Goal: Task Accomplishment & Management: Manage account settings

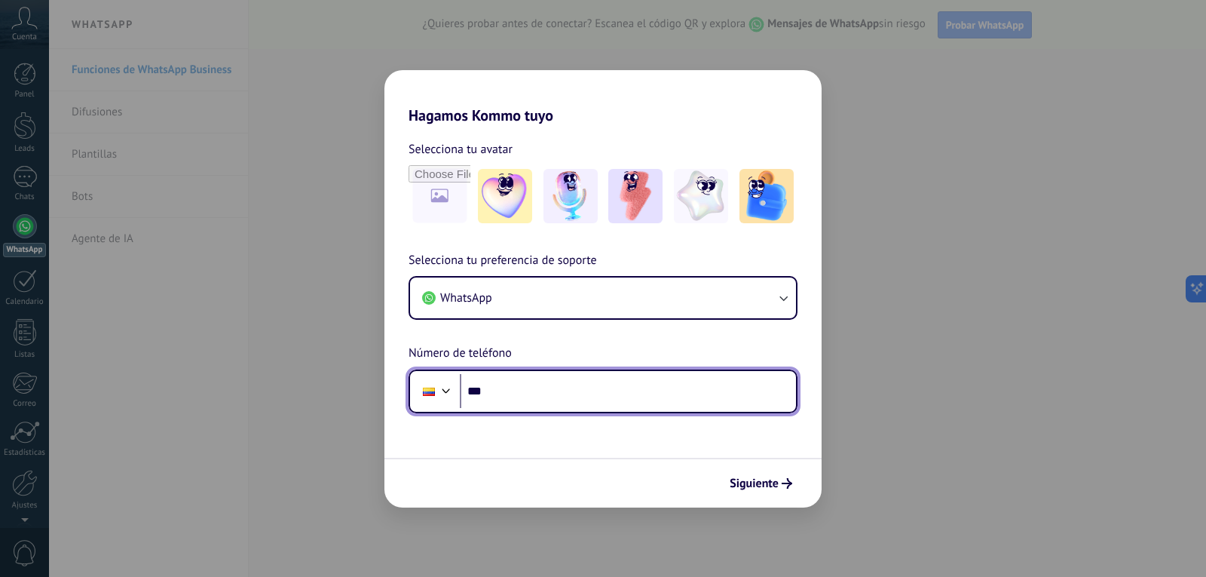
click at [536, 396] on input "***" at bounding box center [628, 391] width 336 height 35
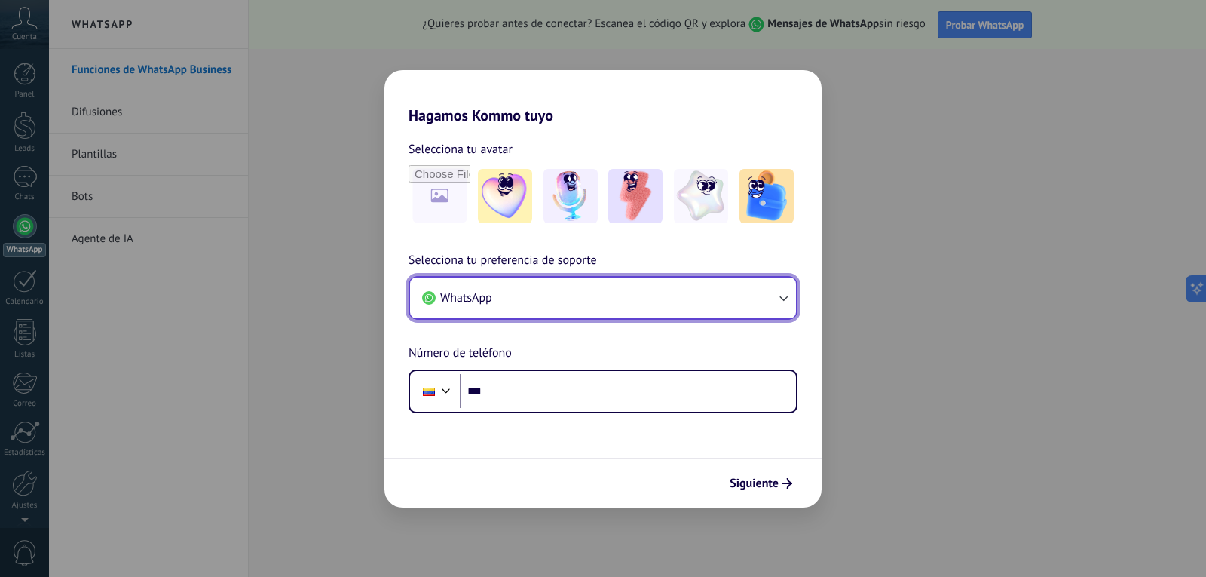
click at [532, 280] on button "WhatsApp" at bounding box center [603, 297] width 386 height 41
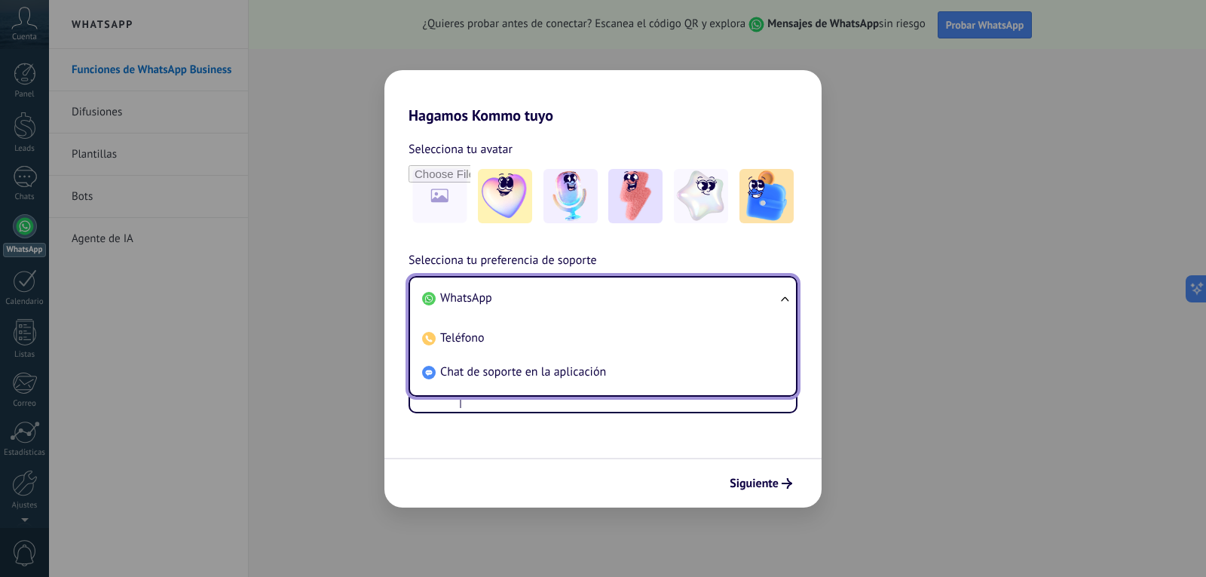
click at [538, 290] on li "WhatsApp" at bounding box center [600, 298] width 368 height 34
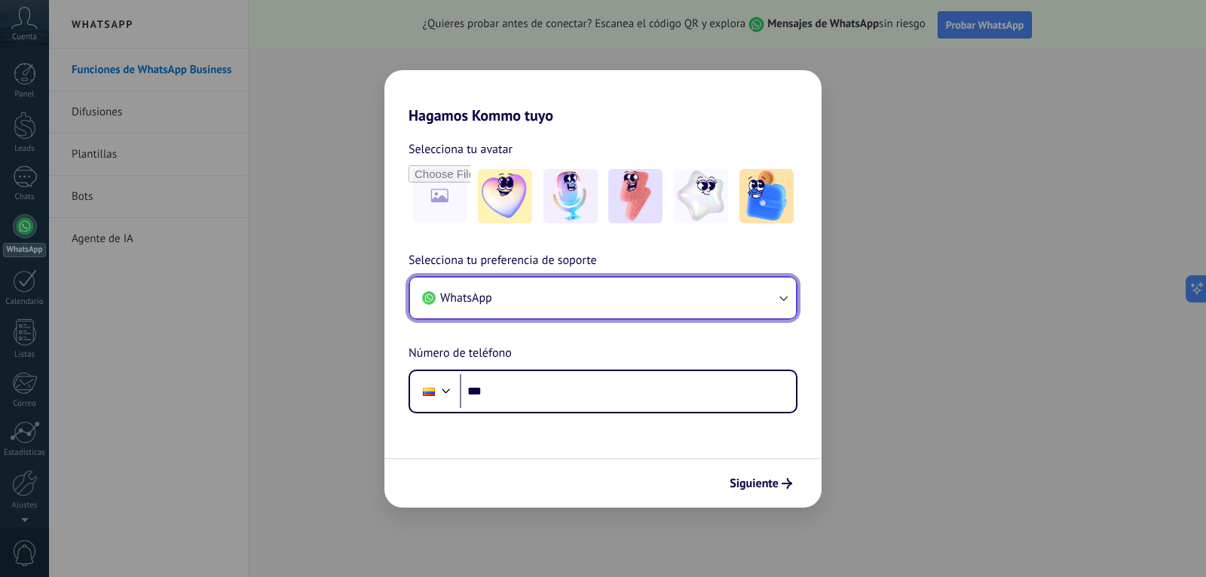
click at [537, 292] on button "WhatsApp" at bounding box center [603, 297] width 386 height 41
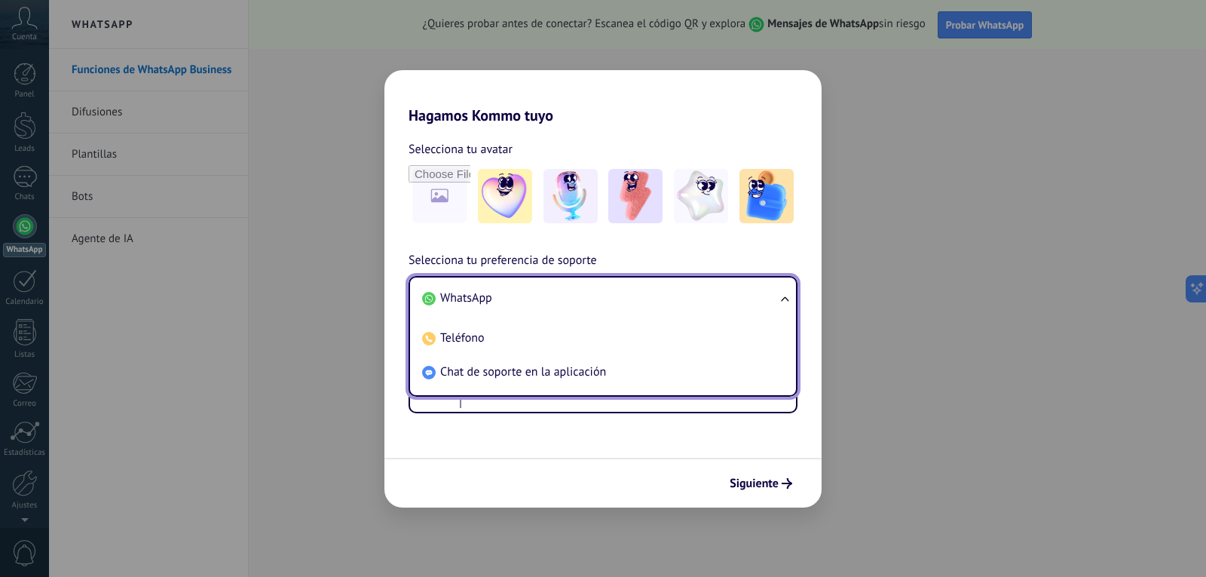
click at [537, 292] on li "WhatsApp" at bounding box center [600, 298] width 368 height 34
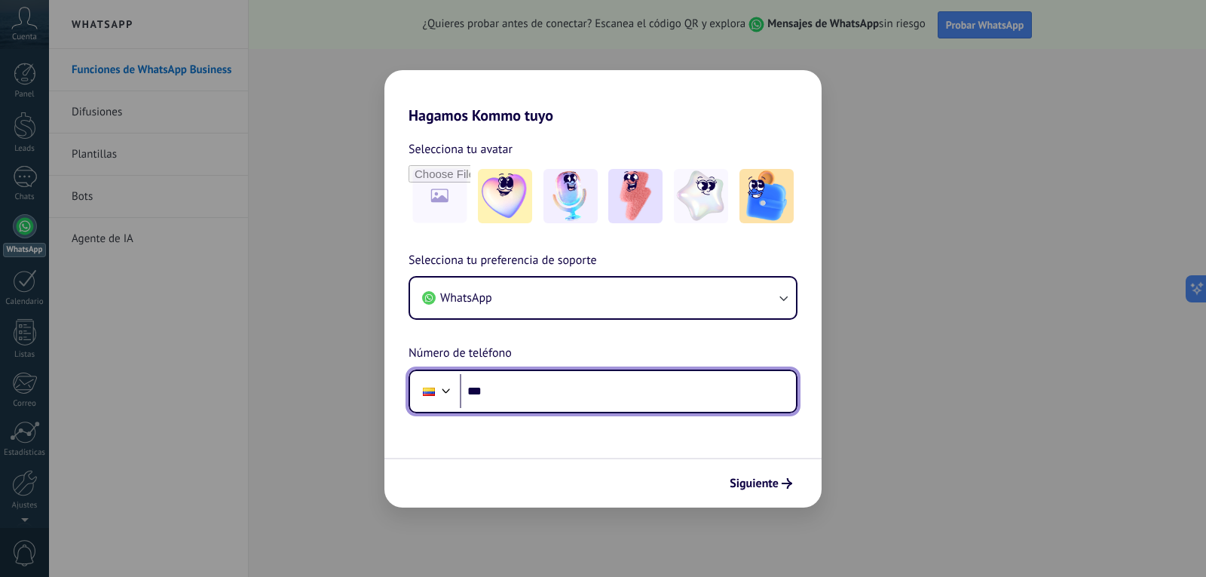
click at [532, 404] on input "***" at bounding box center [628, 391] width 336 height 35
type input "**********"
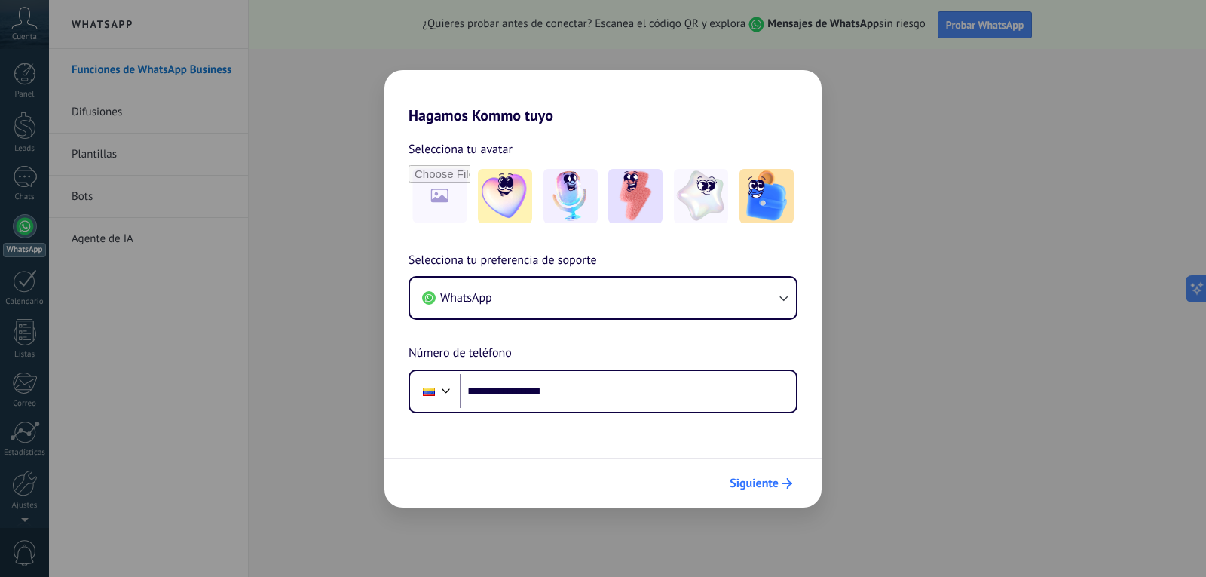
click at [774, 492] on button "Siguiente" at bounding box center [761, 484] width 76 height 26
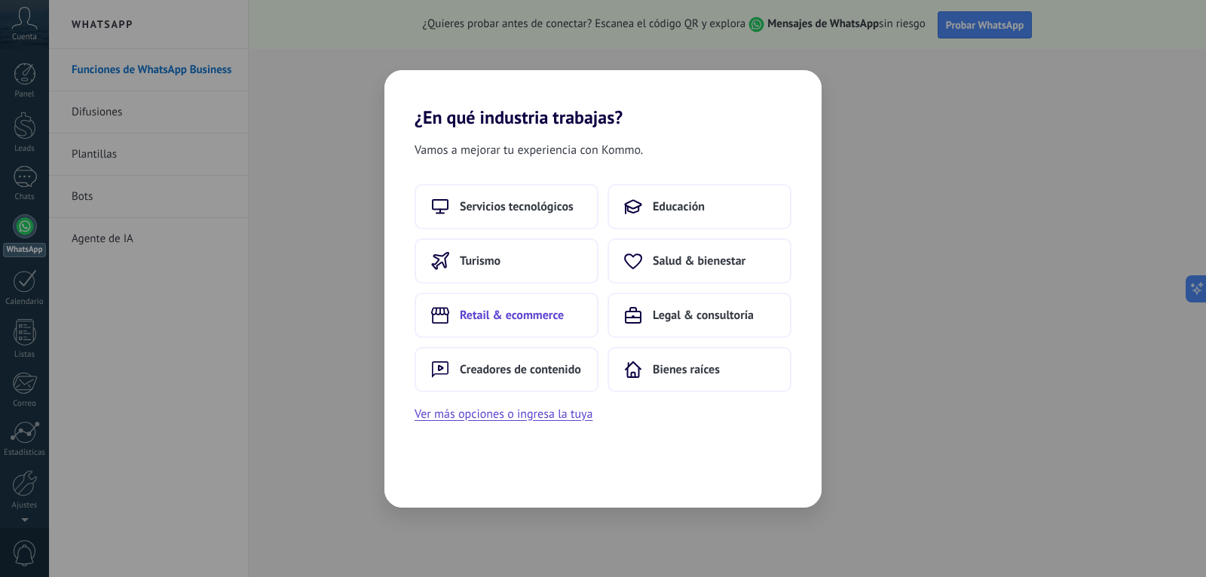
click at [538, 317] on span "Retail & ecommerce" at bounding box center [512, 315] width 104 height 15
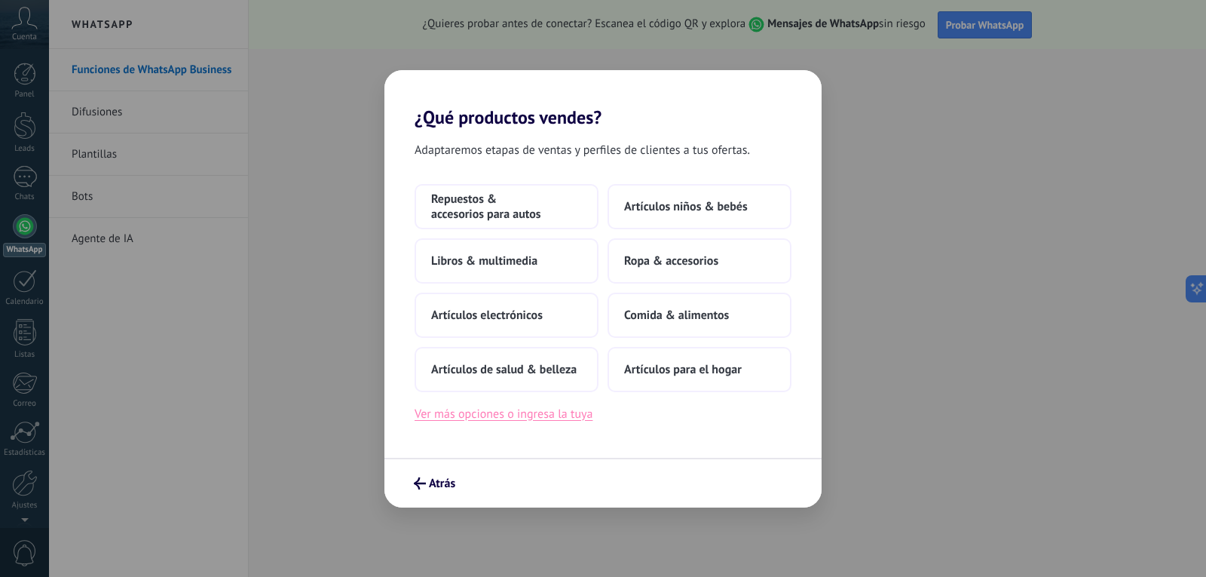
click at [528, 411] on button "Ver más opciones o ingresa la tuya" at bounding box center [504, 414] width 178 height 20
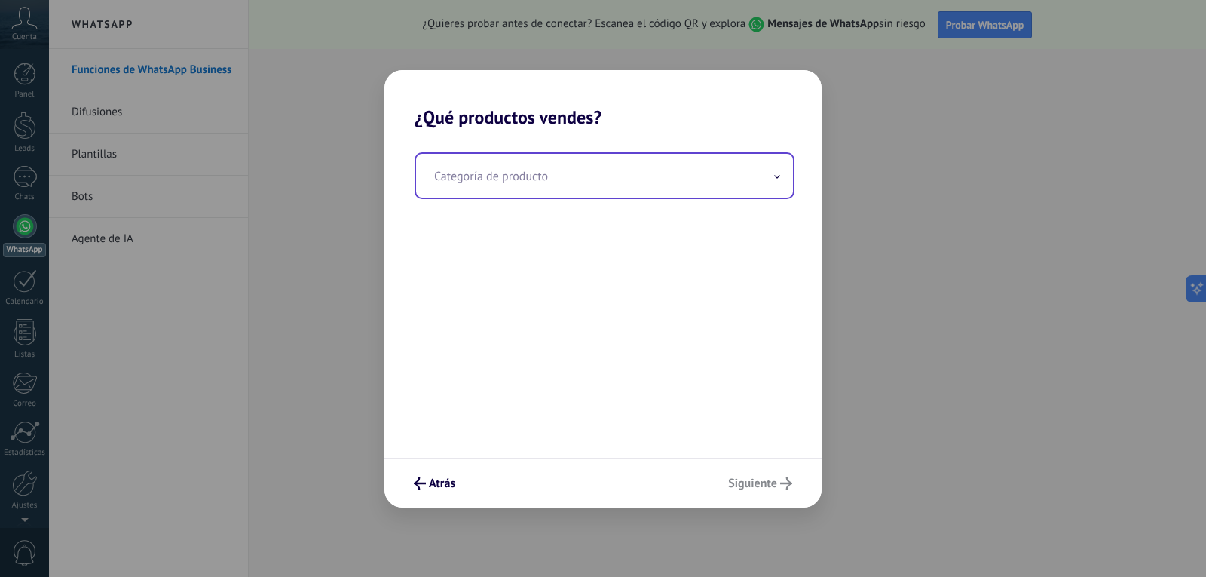
click at [550, 190] on input "text" at bounding box center [604, 176] width 377 height 44
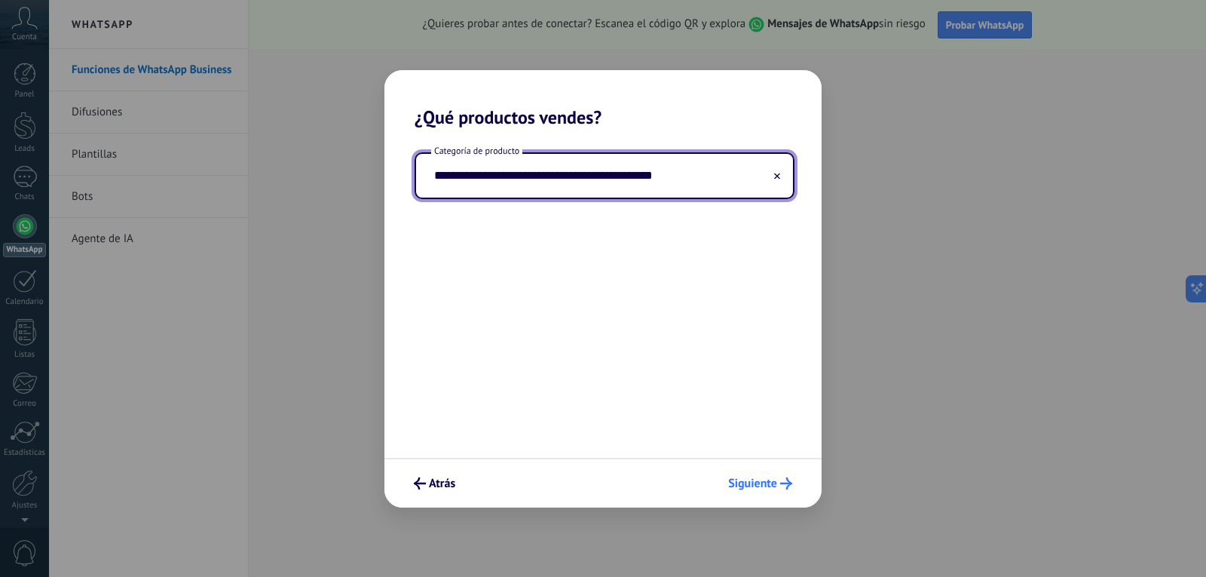
type input "**********"
click at [763, 492] on button "Siguiente" at bounding box center [761, 484] width 78 height 26
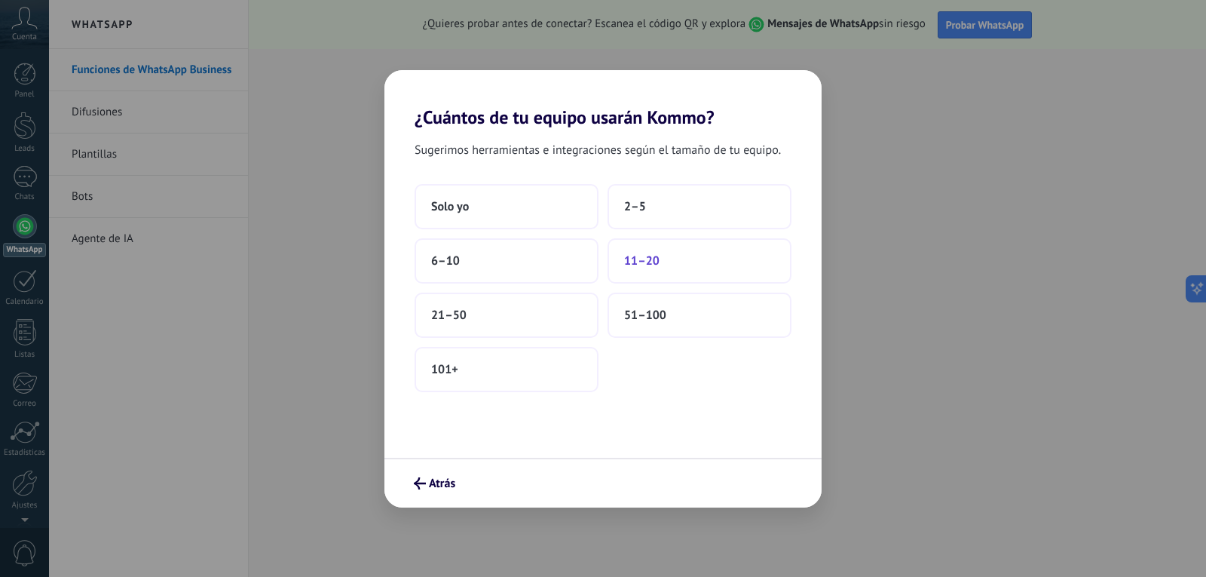
click at [630, 264] on span "11–20" at bounding box center [641, 260] width 35 height 15
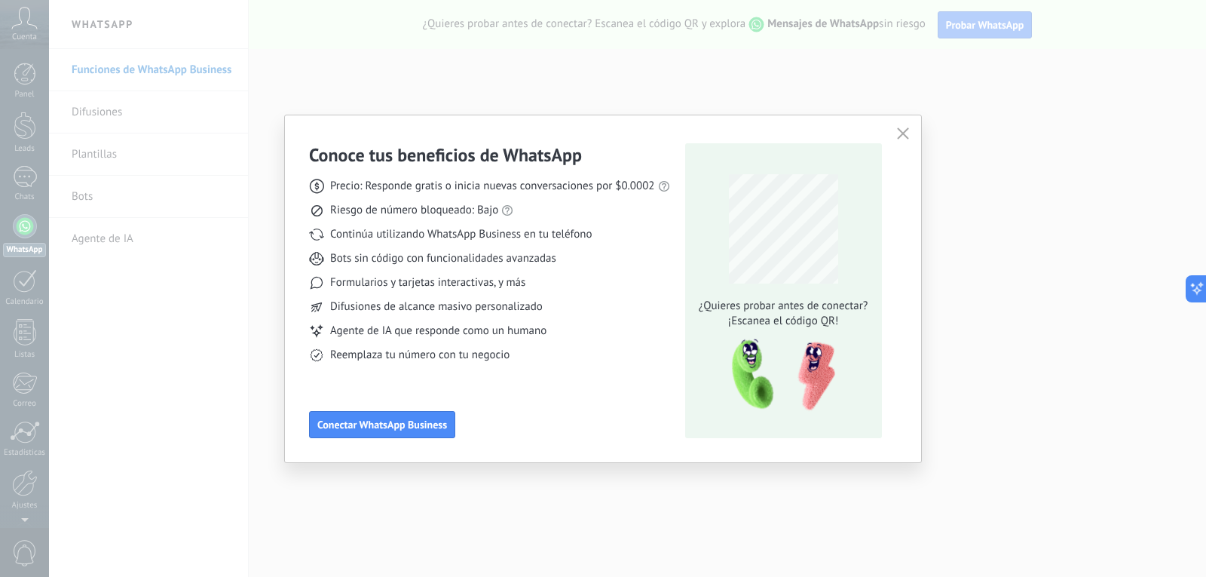
click at [906, 131] on use "button" at bounding box center [902, 132] width 11 height 11
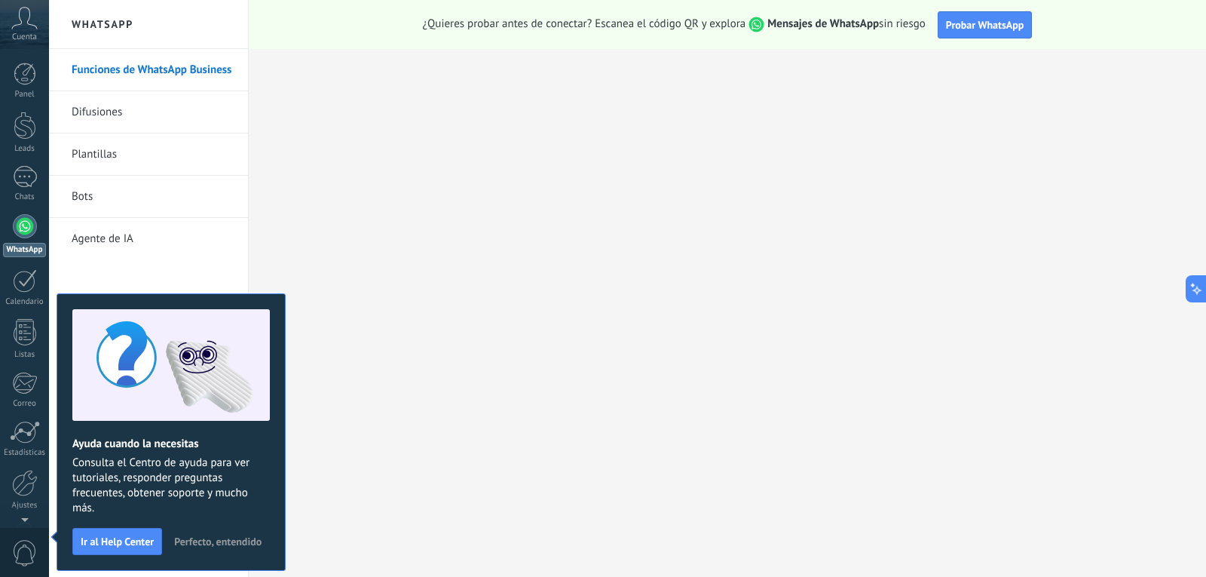
click at [27, 228] on div at bounding box center [25, 226] width 24 height 24
click at [210, 540] on span "Perfecto, entendido" at bounding box center [217, 541] width 87 height 11
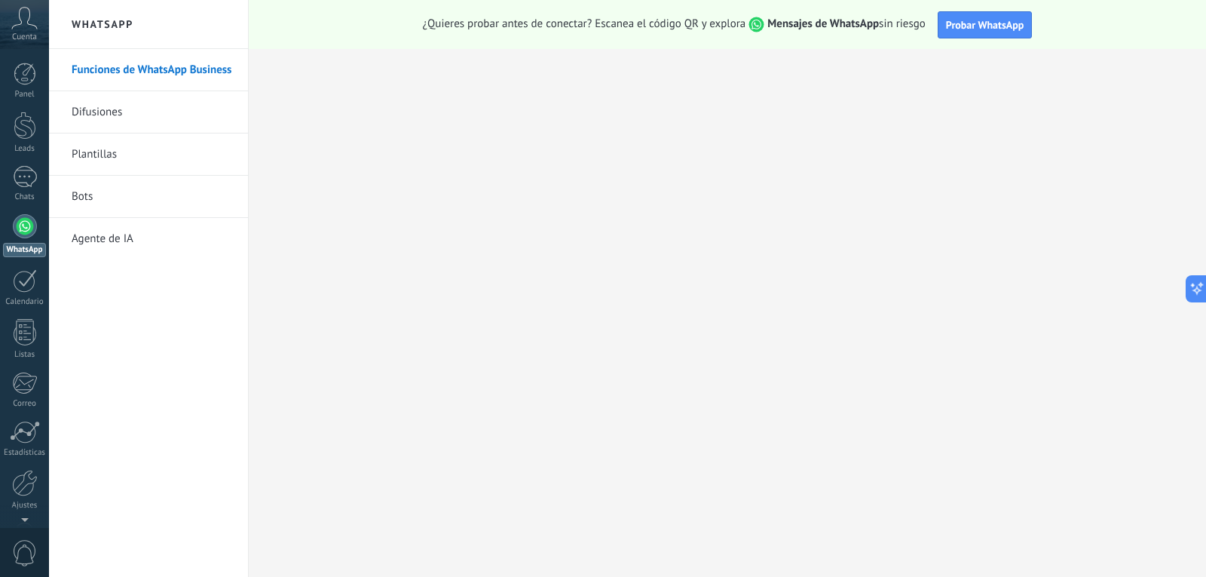
click at [115, 104] on link "Difusiones" at bounding box center [152, 112] width 161 height 42
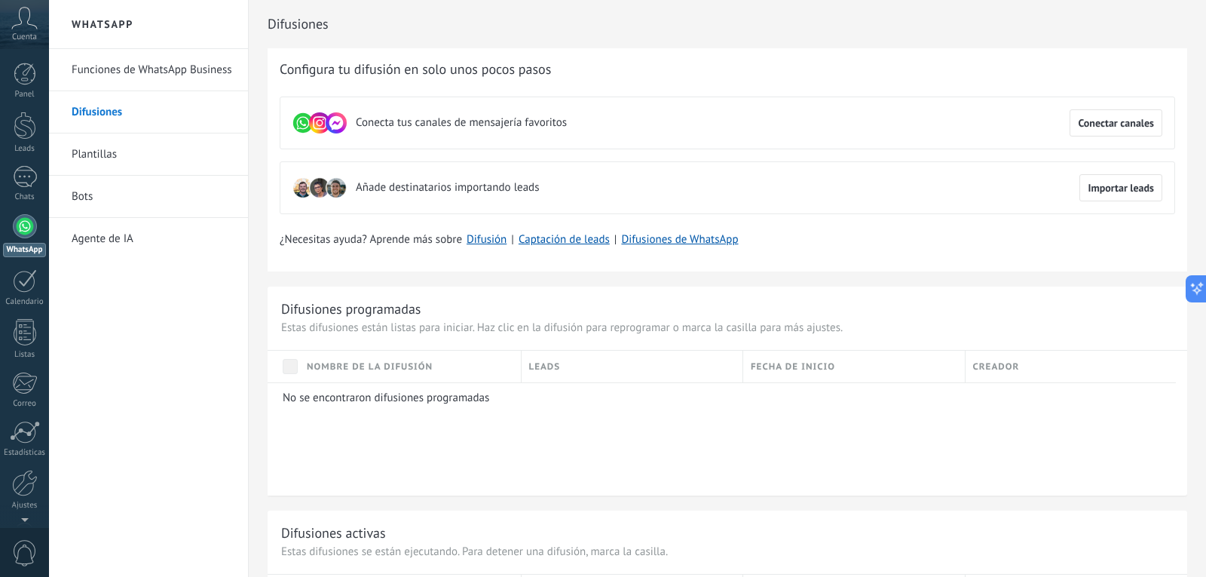
click at [126, 73] on link "Funciones de WhatsApp Business" at bounding box center [152, 70] width 161 height 42
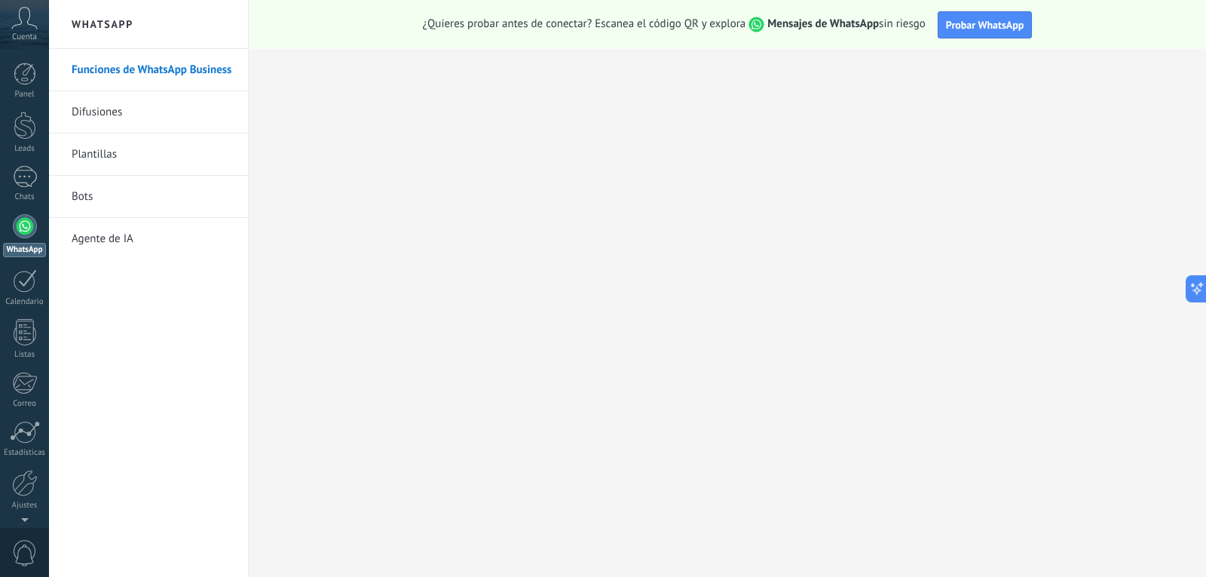
click at [29, 22] on icon at bounding box center [24, 18] width 26 height 23
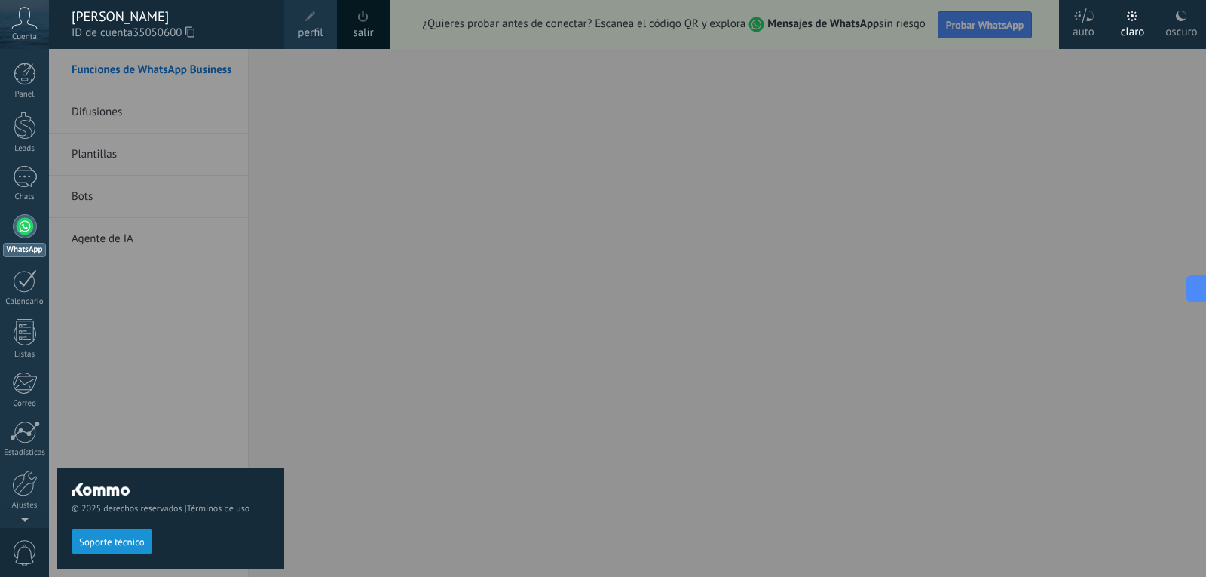
click at [28, 23] on use at bounding box center [25, 18] width 26 height 22
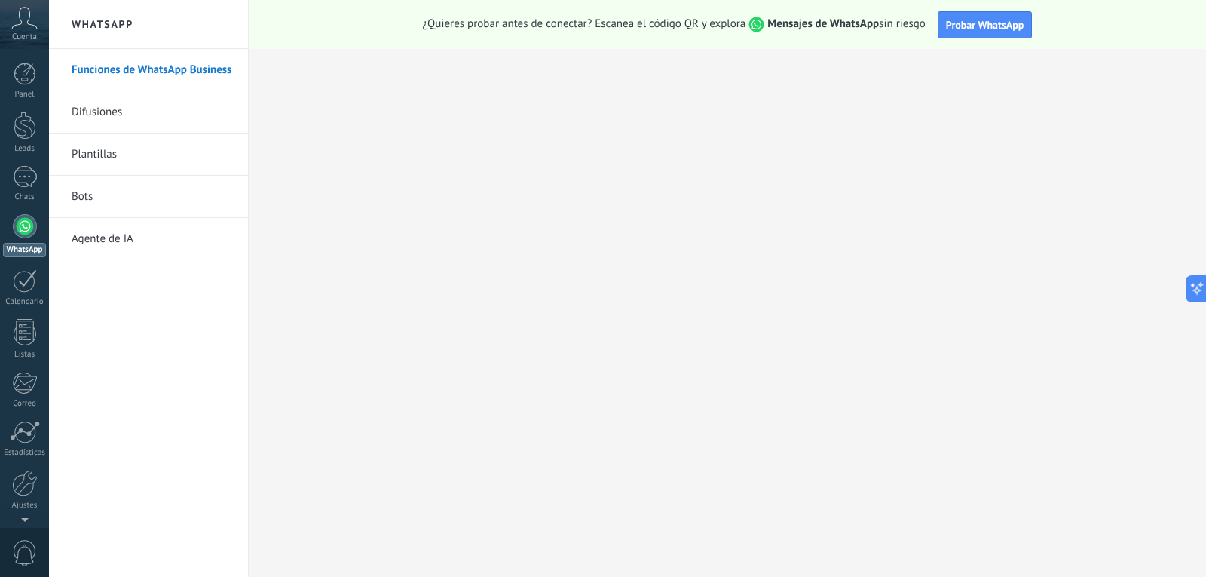
click at [28, 23] on use at bounding box center [25, 18] width 26 height 22
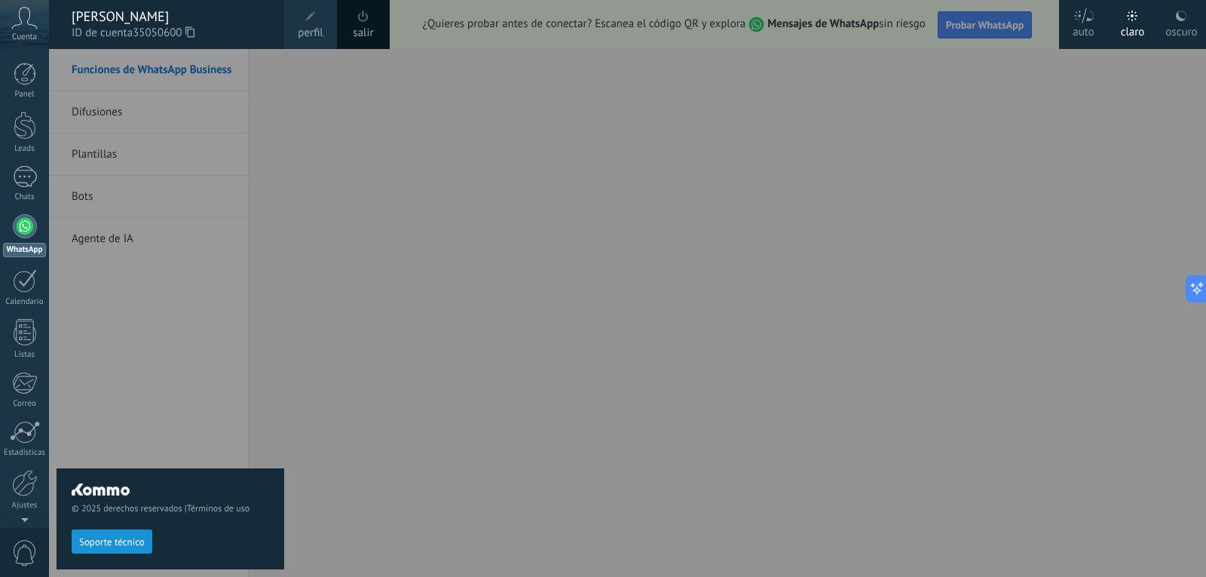
click at [1194, 26] on div "oscuro" at bounding box center [1182, 29] width 32 height 39
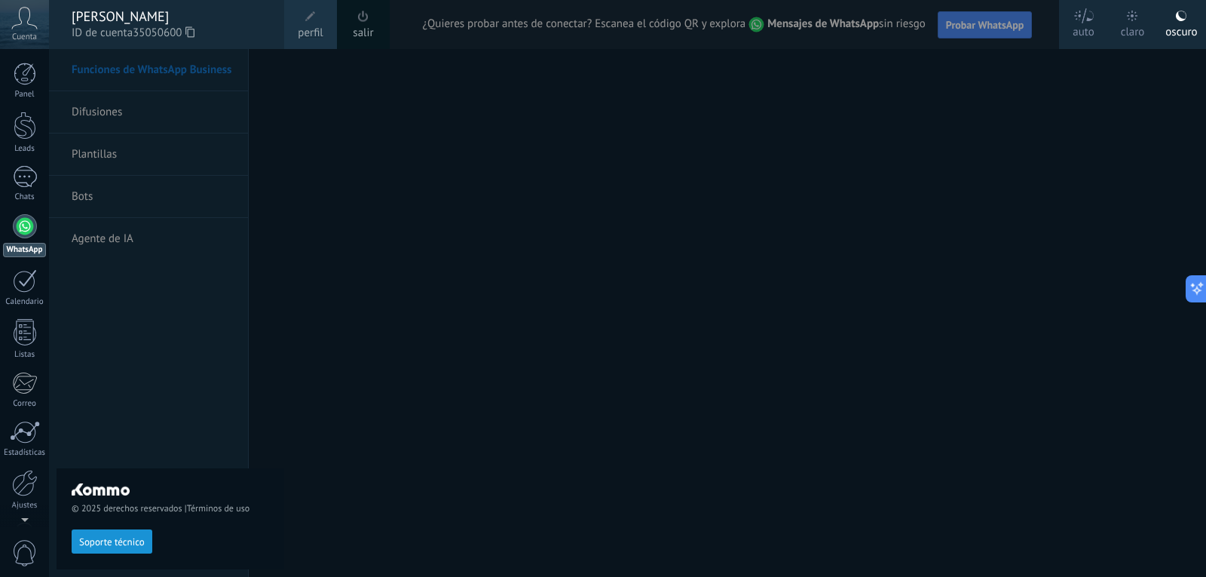
click at [29, 16] on icon at bounding box center [24, 18] width 26 height 23
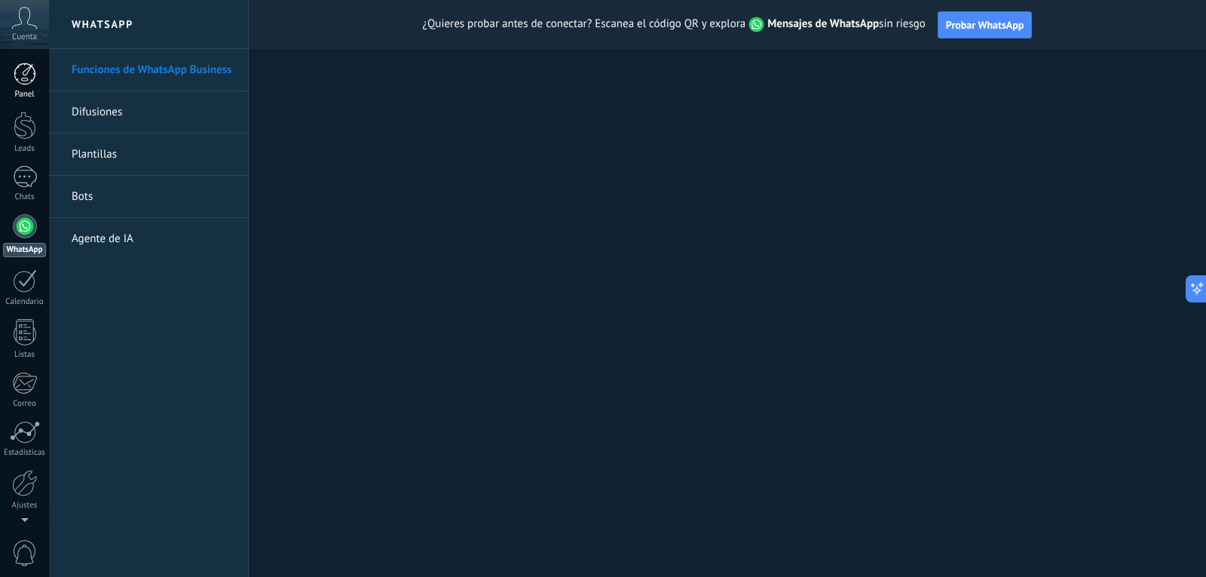
click at [31, 76] on div at bounding box center [25, 74] width 23 height 23
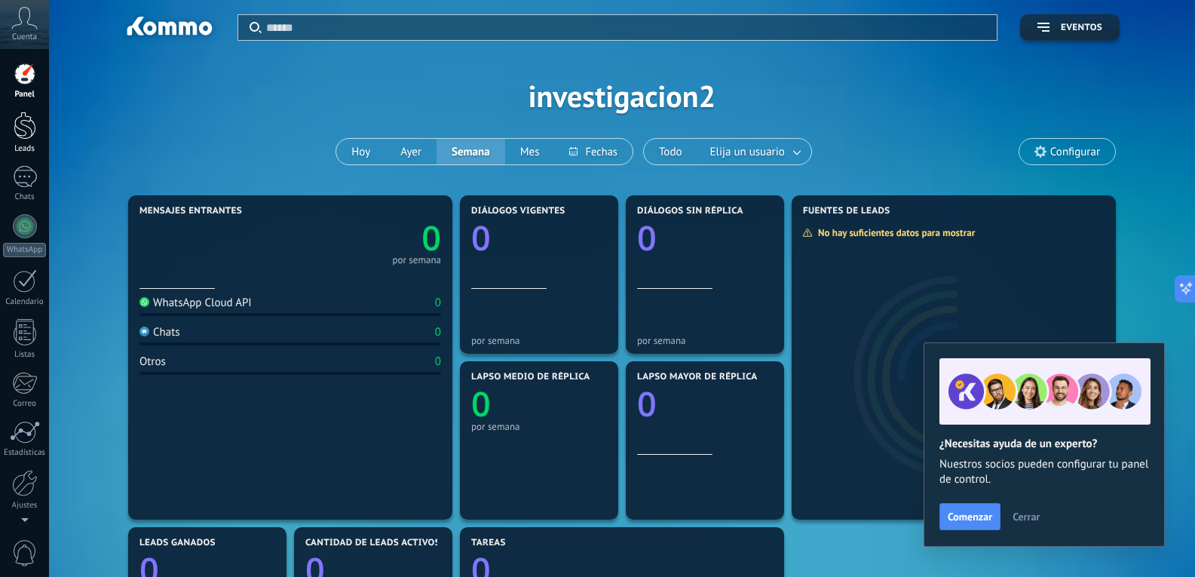
click at [23, 124] on div at bounding box center [25, 126] width 23 height 28
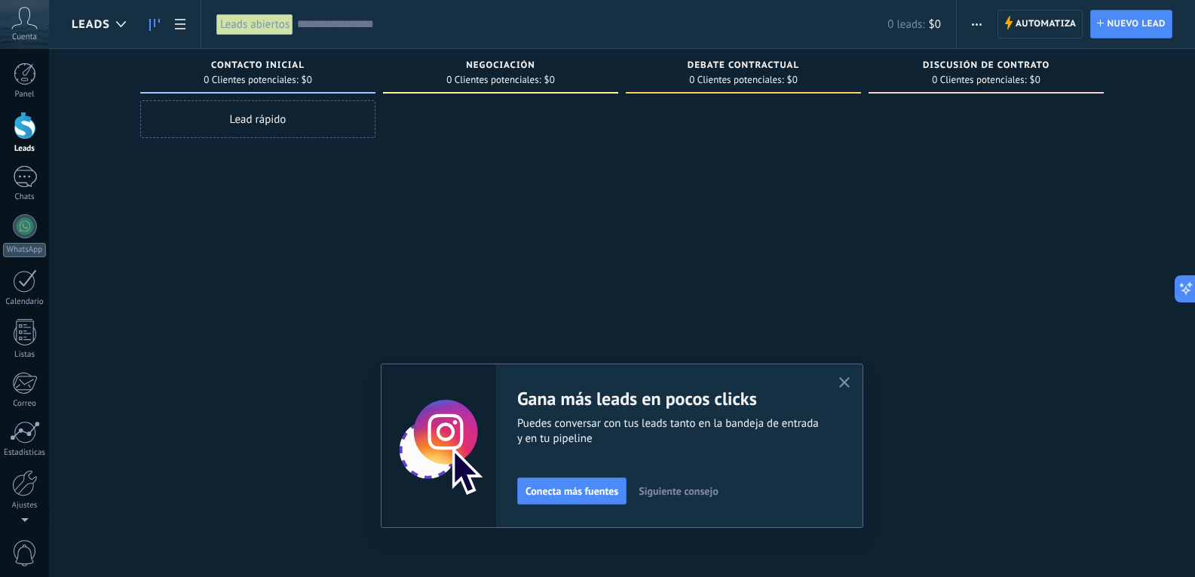
click at [851, 382] on icon "button" at bounding box center [844, 382] width 11 height 11
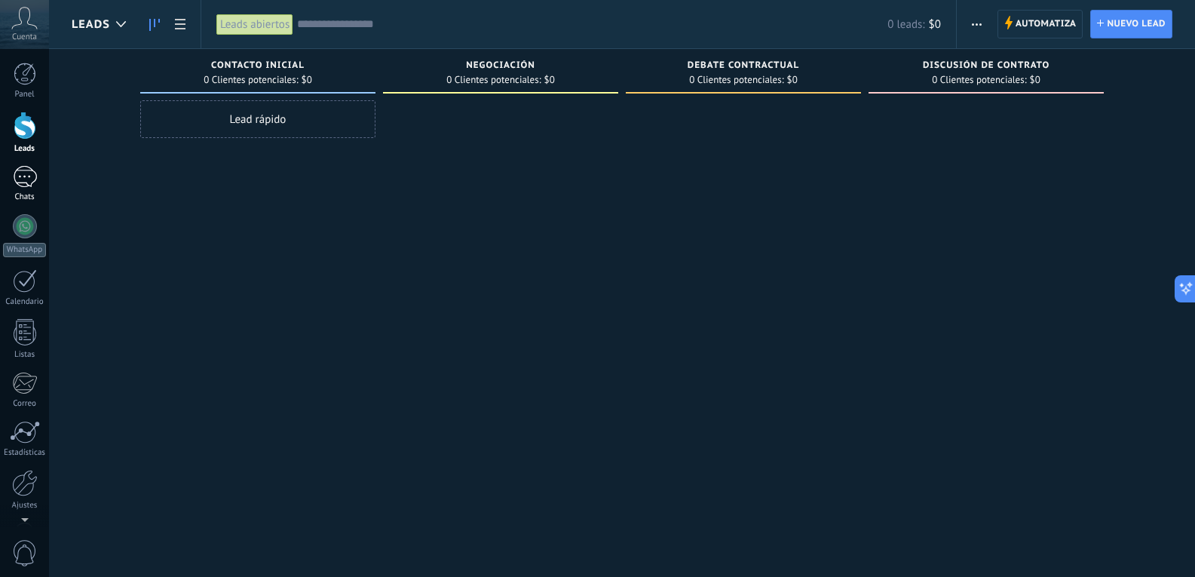
click at [0, 184] on link "Chats" at bounding box center [24, 184] width 49 height 36
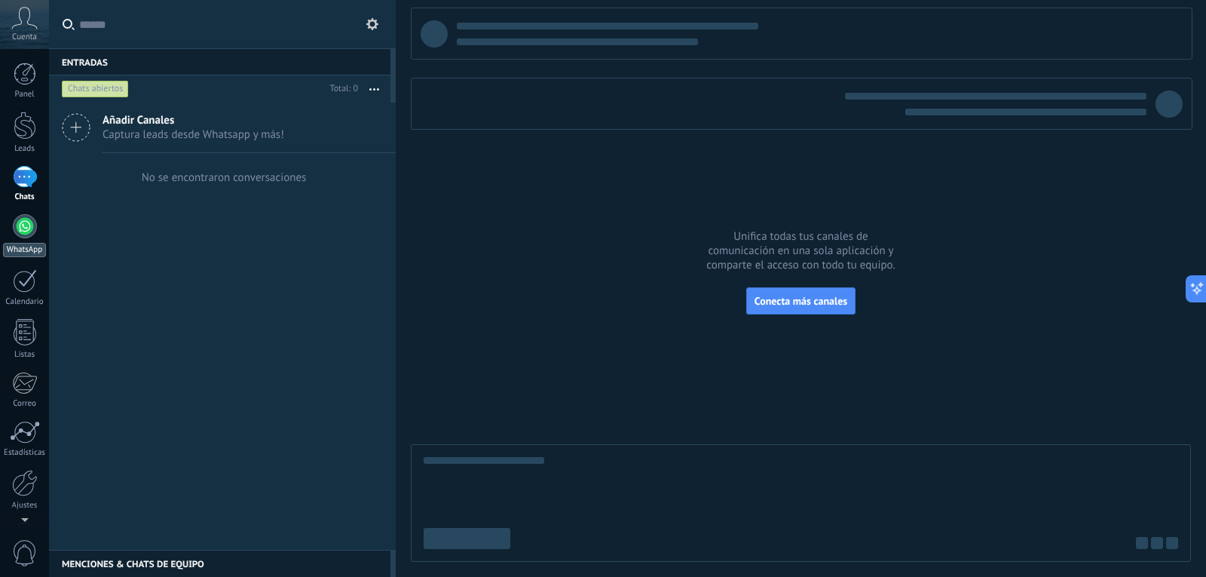
click at [29, 227] on div at bounding box center [25, 226] width 24 height 24
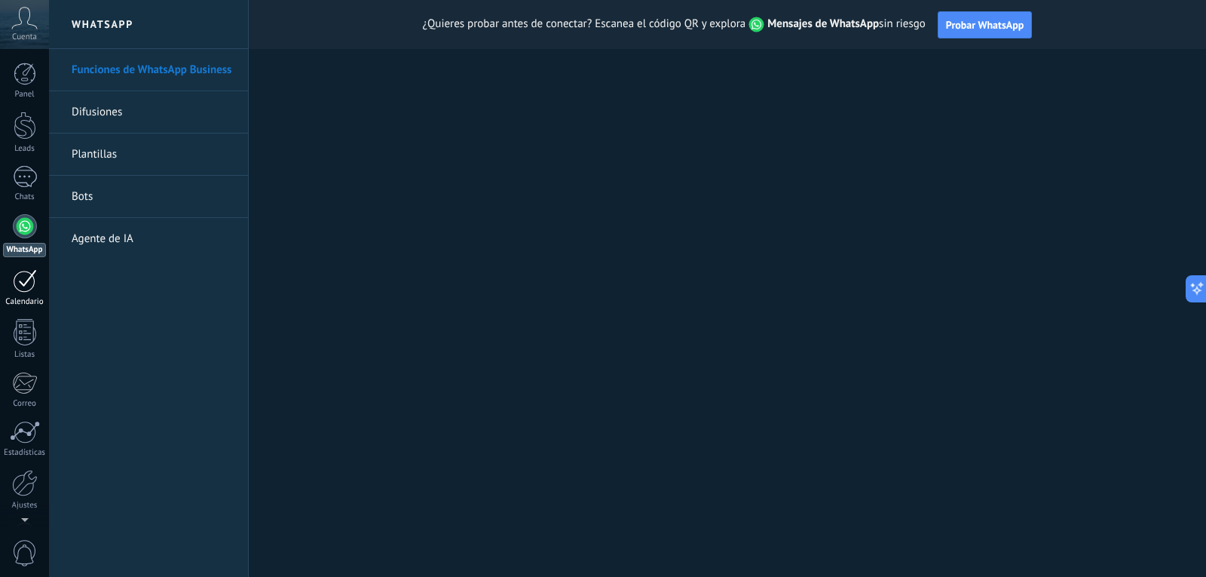
click at [14, 302] on div "Calendario" at bounding box center [25, 302] width 44 height 10
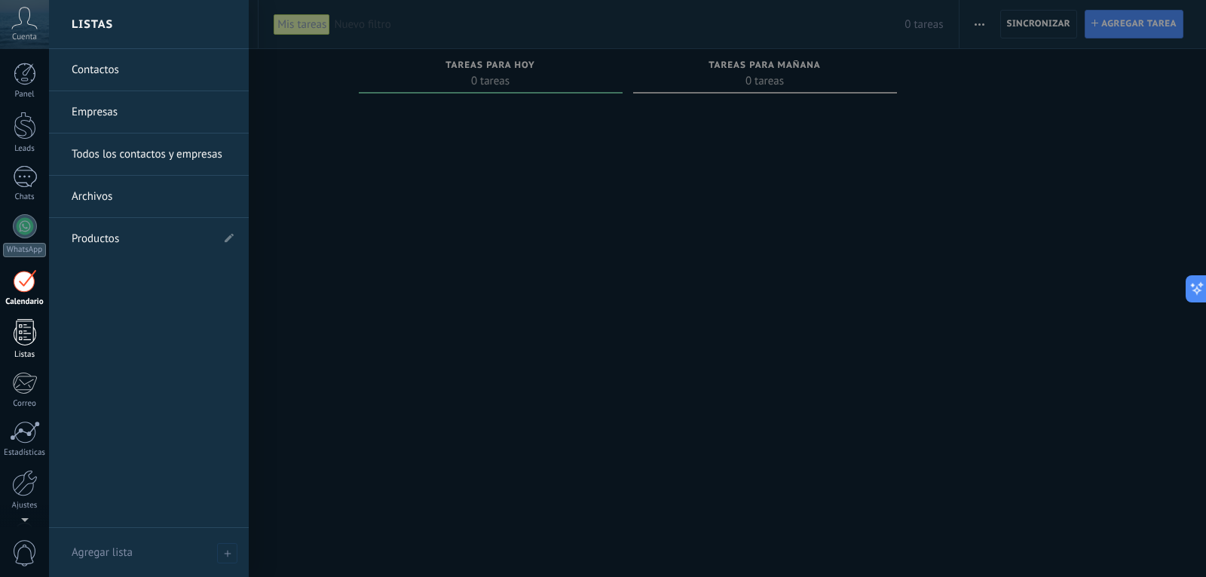
click at [16, 326] on div at bounding box center [25, 332] width 23 height 26
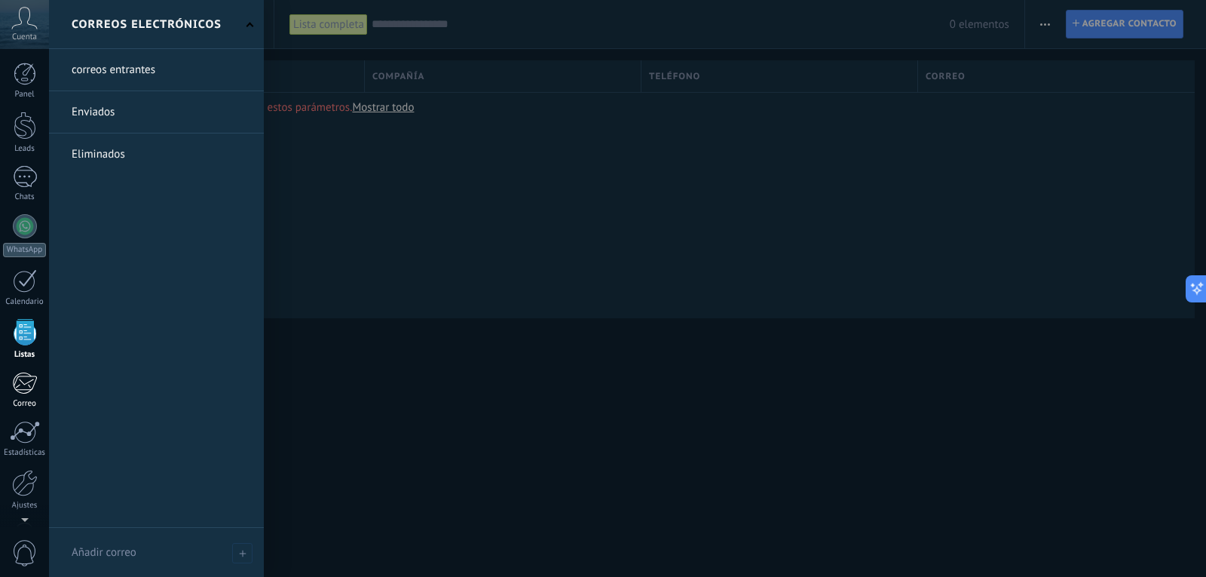
click at [26, 380] on div at bounding box center [24, 383] width 25 height 23
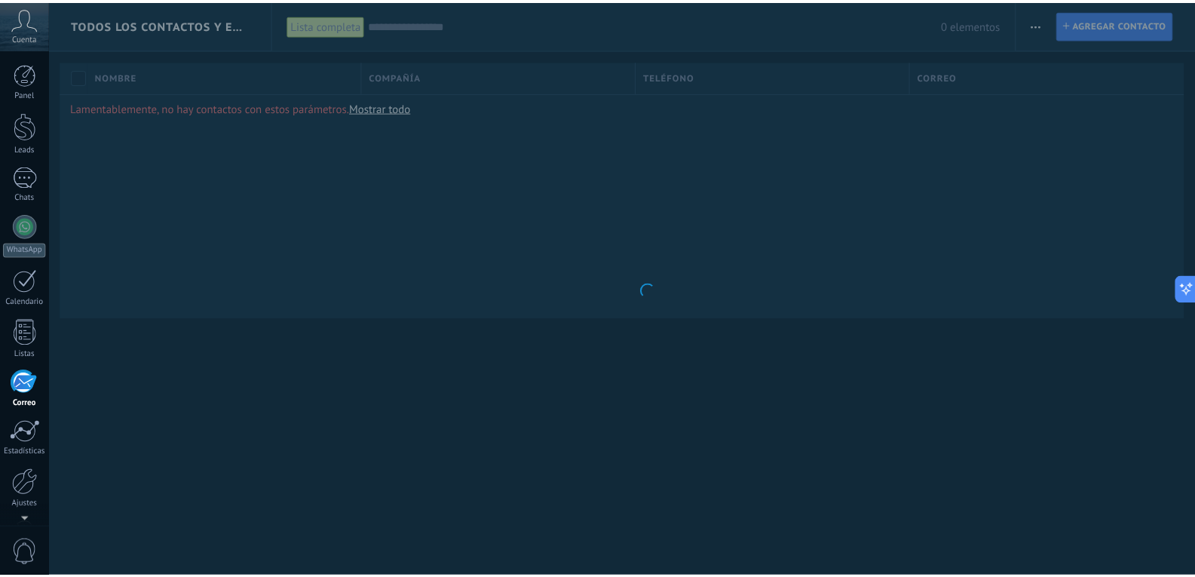
scroll to position [51, 0]
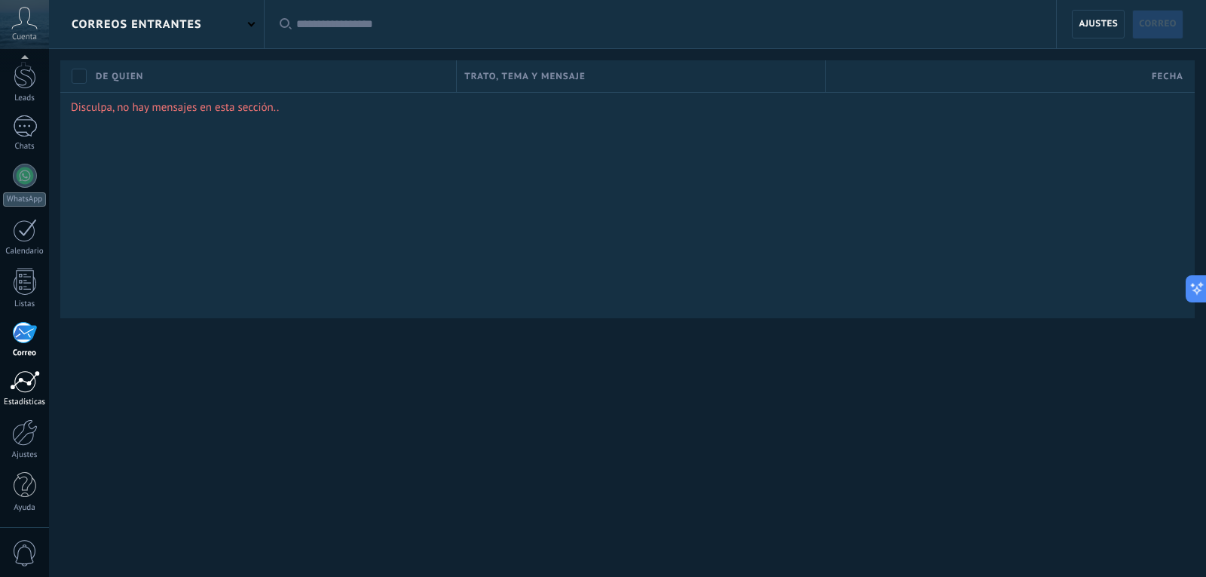
click at [27, 378] on div at bounding box center [25, 381] width 30 height 23
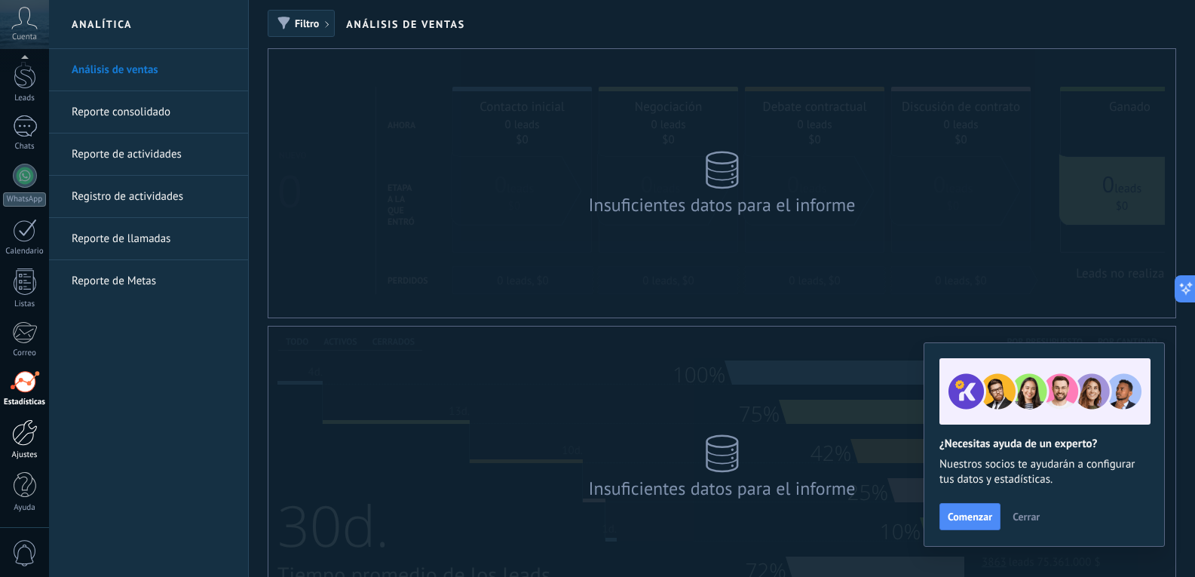
click at [29, 434] on div at bounding box center [25, 432] width 26 height 26
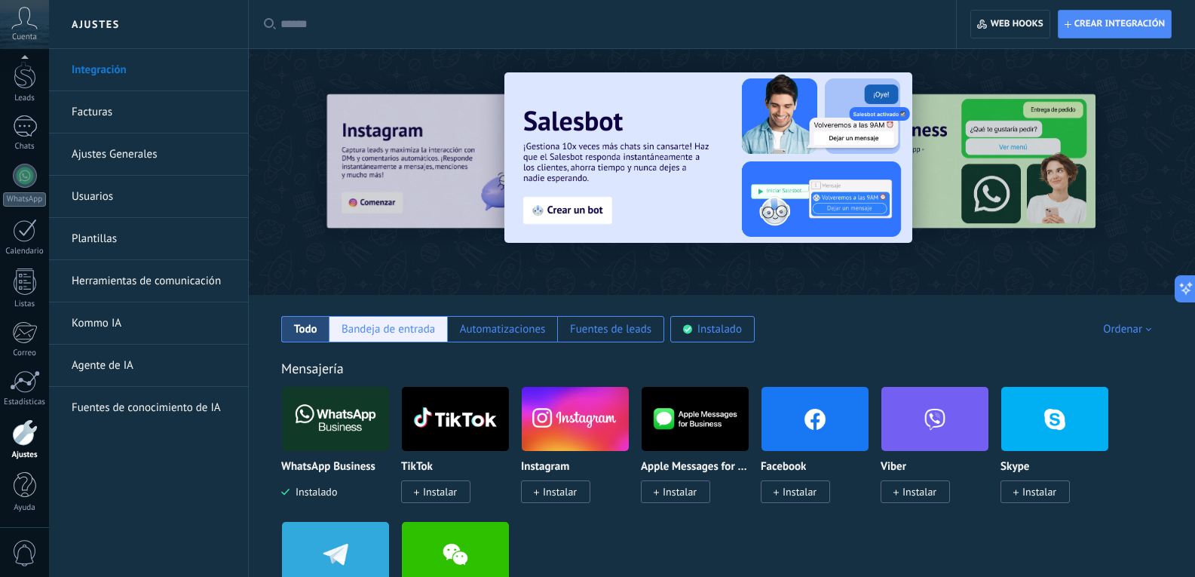
click at [410, 323] on div "Bandeja de entrada" at bounding box center [389, 329] width 94 height 14
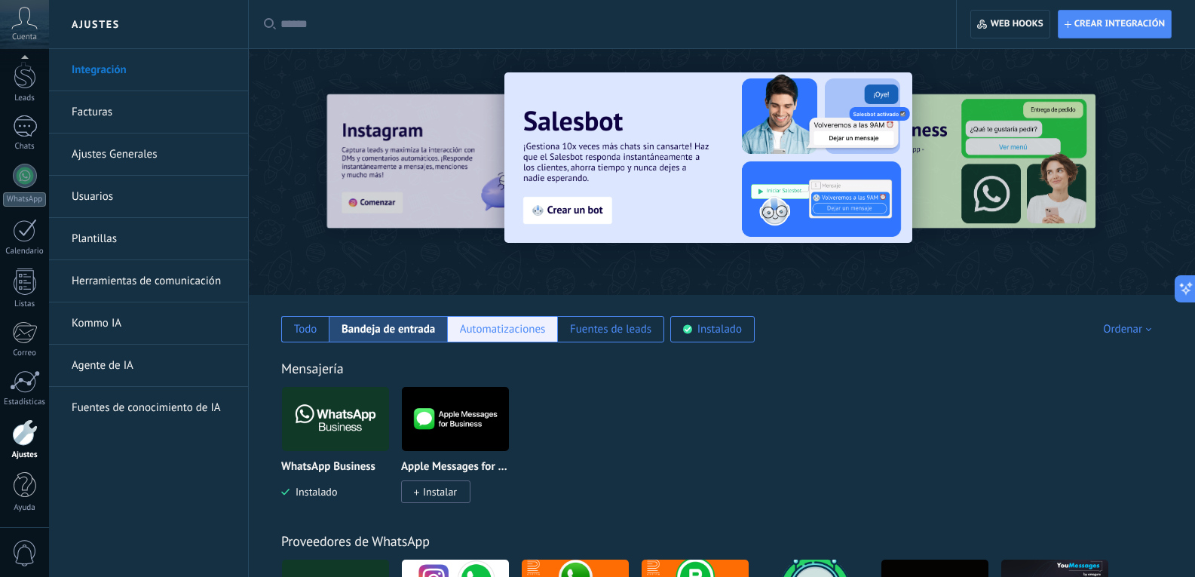
click at [488, 326] on div "Automatizaciones" at bounding box center [503, 329] width 86 height 14
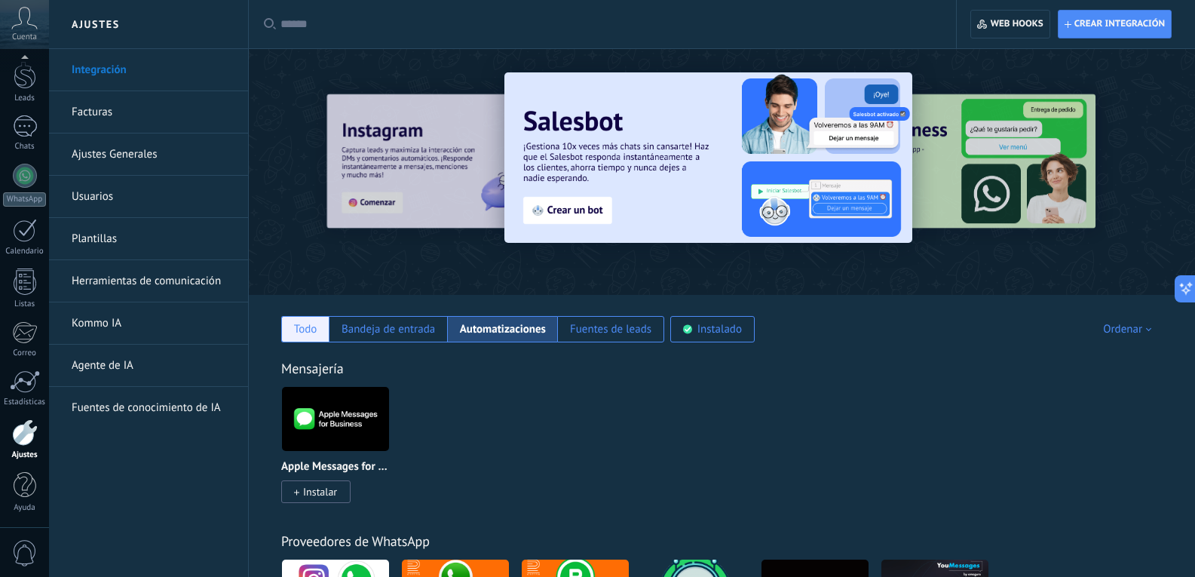
click at [305, 336] on div "Todo" at bounding box center [305, 329] width 23 height 14
